Goal: Task Accomplishment & Management: Manage account settings

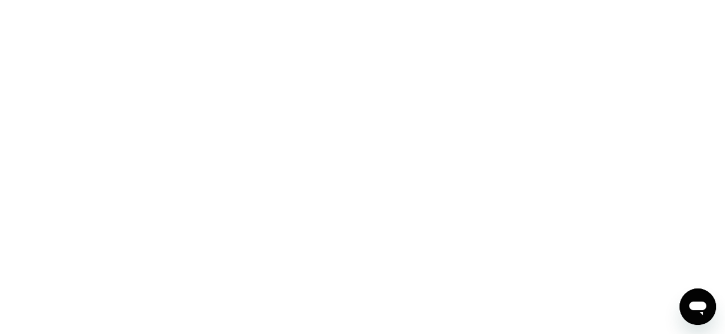
click at [295, 259] on div at bounding box center [362, 167] width 725 height 334
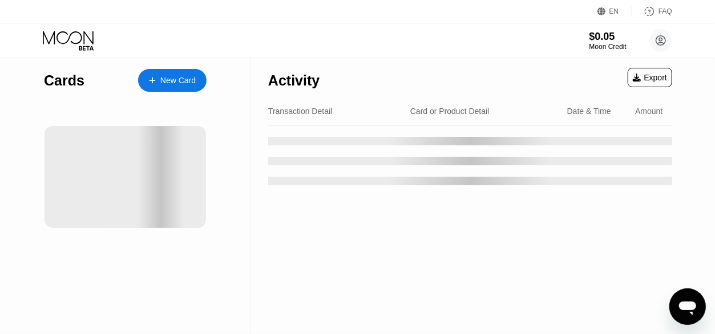
click at [155, 263] on div "Cards New Card" at bounding box center [125, 196] width 251 height 277
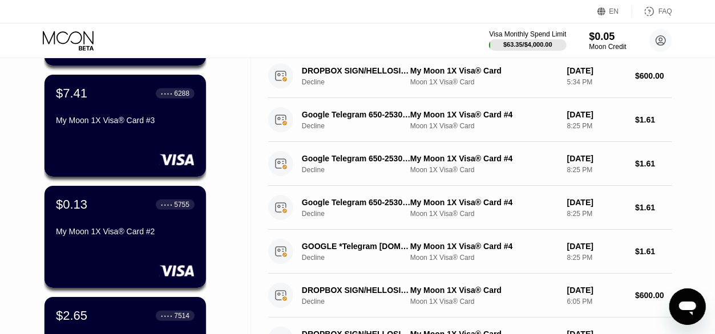
scroll to position [290, 0]
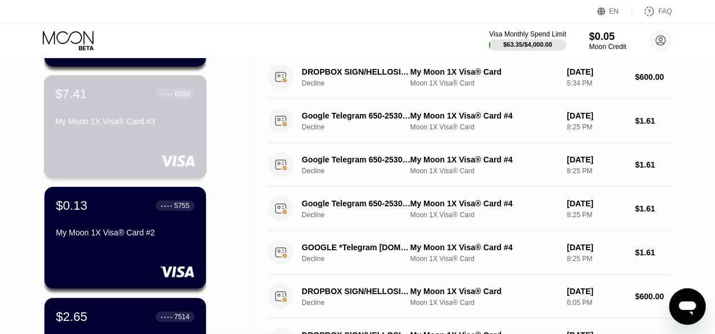
click at [163, 144] on div "$7.41 ● ● ● ● 6288 My Moon 1X Visa® Card #3" at bounding box center [125, 126] width 163 height 103
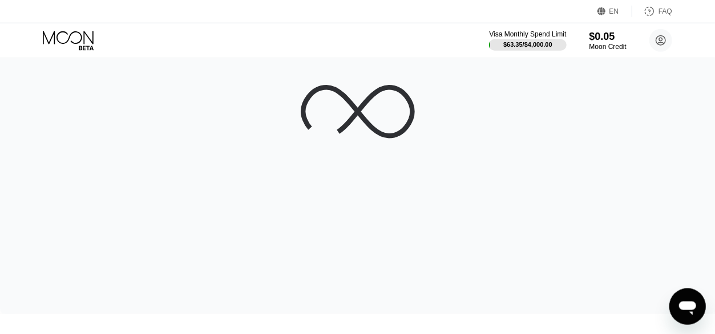
scroll to position [14, 0]
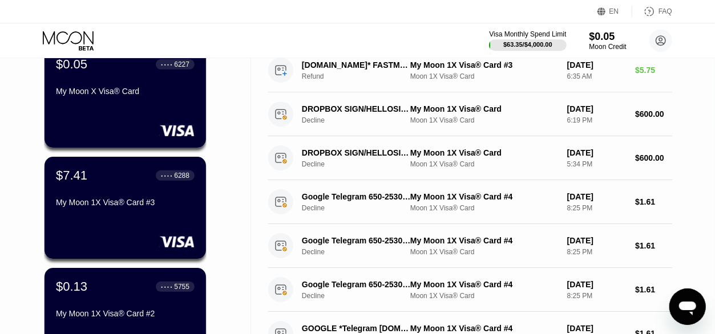
scroll to position [210, 0]
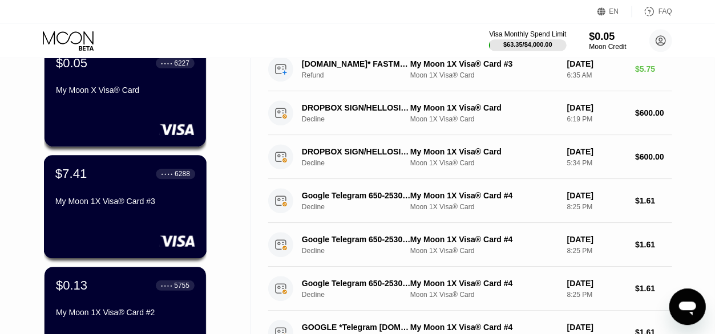
click at [119, 206] on div "My Moon 1X Visa® Card #3" at bounding box center [125, 201] width 140 height 9
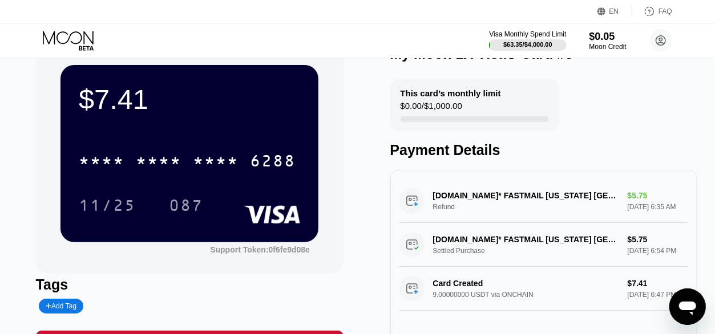
scroll to position [29, 0]
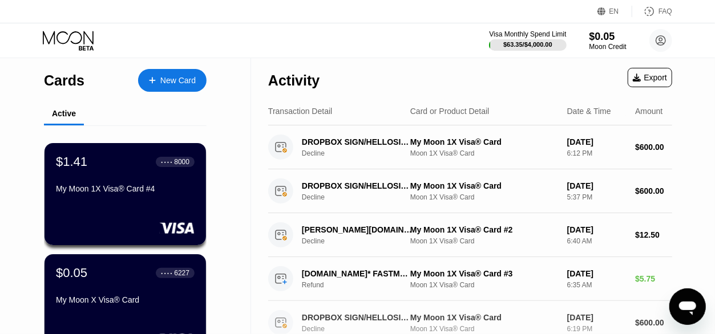
click at [347, 333] on div "Decline" at bounding box center [362, 329] width 120 height 8
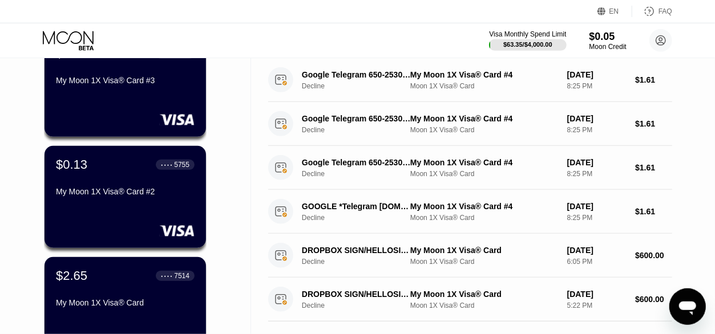
scroll to position [408, 0]
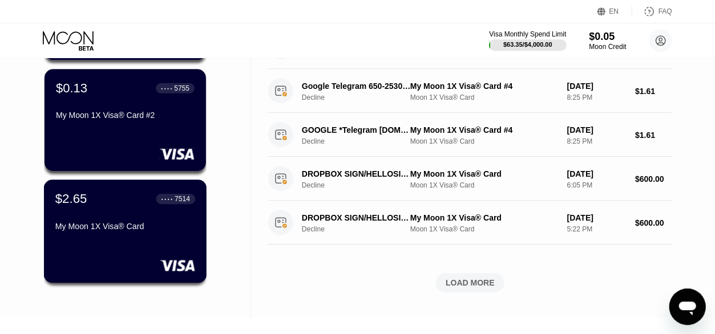
click at [103, 230] on div "My Moon 1X Visa® Card" at bounding box center [125, 225] width 140 height 9
